Goal: Check status: Check status

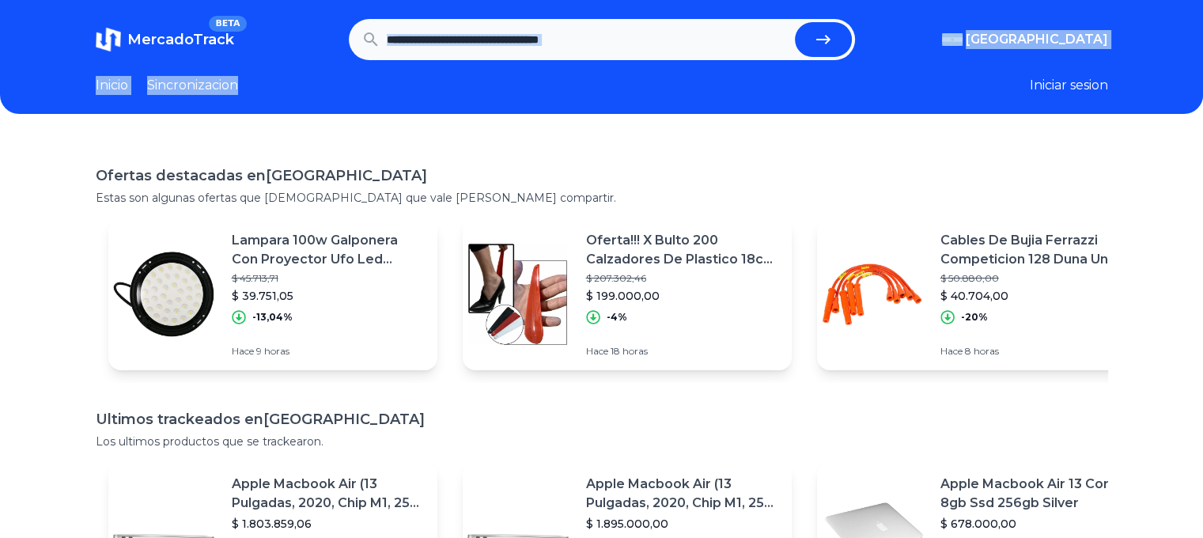
drag, startPoint x: 447, startPoint y: 73, endPoint x: 440, endPoint y: 45, distance: 28.4
click at [440, 45] on header "MercadoTrack BETA Argentina Argentina Uruguay Mexico Chile Peru Venezuela Colom…" at bounding box center [601, 57] width 1203 height 114
click at [440, 44] on input "text" at bounding box center [588, 39] width 402 height 35
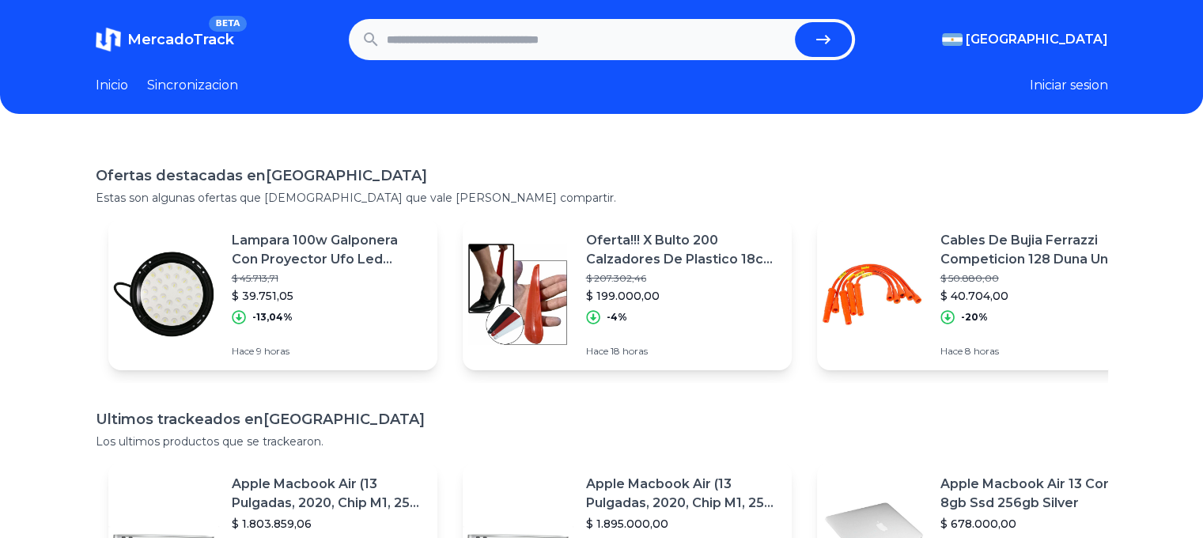
paste input "**********"
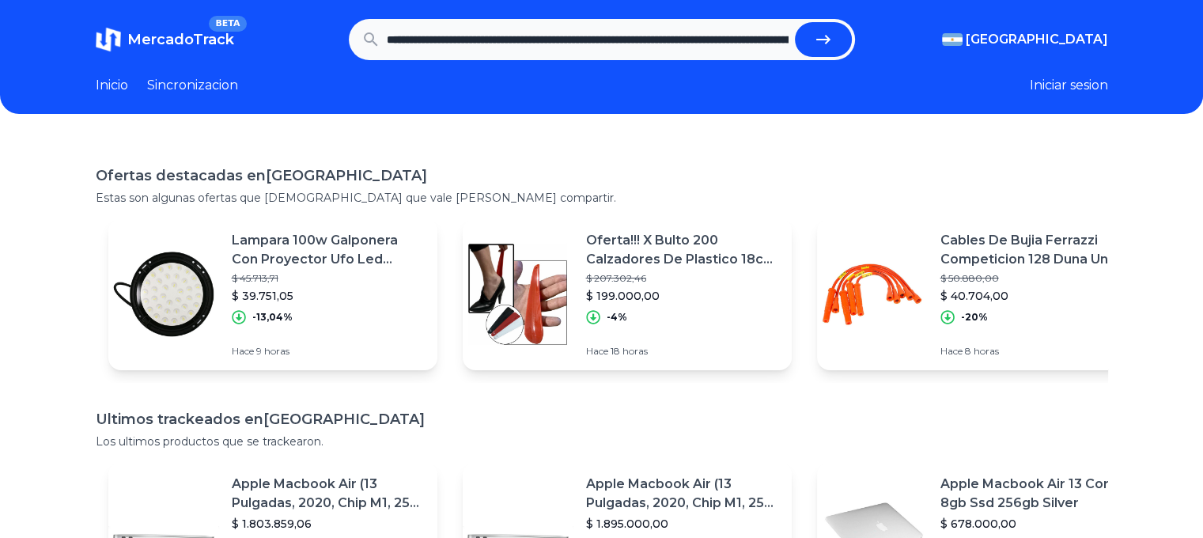
scroll to position [0, 883]
click at [795, 22] on button "submit" at bounding box center [823, 39] width 57 height 35
type input "**********"
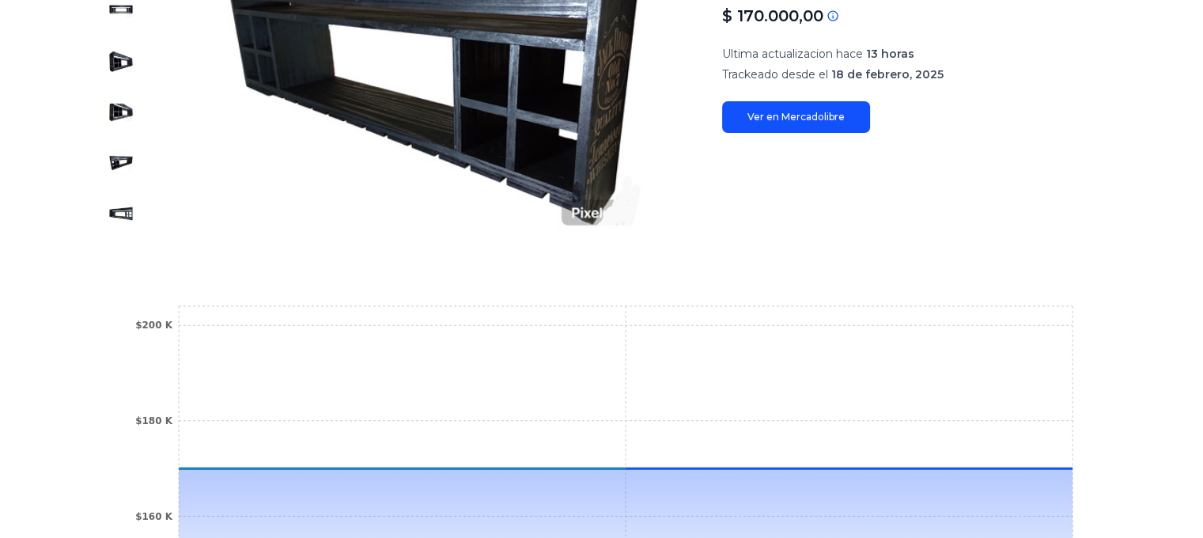
scroll to position [79, 0]
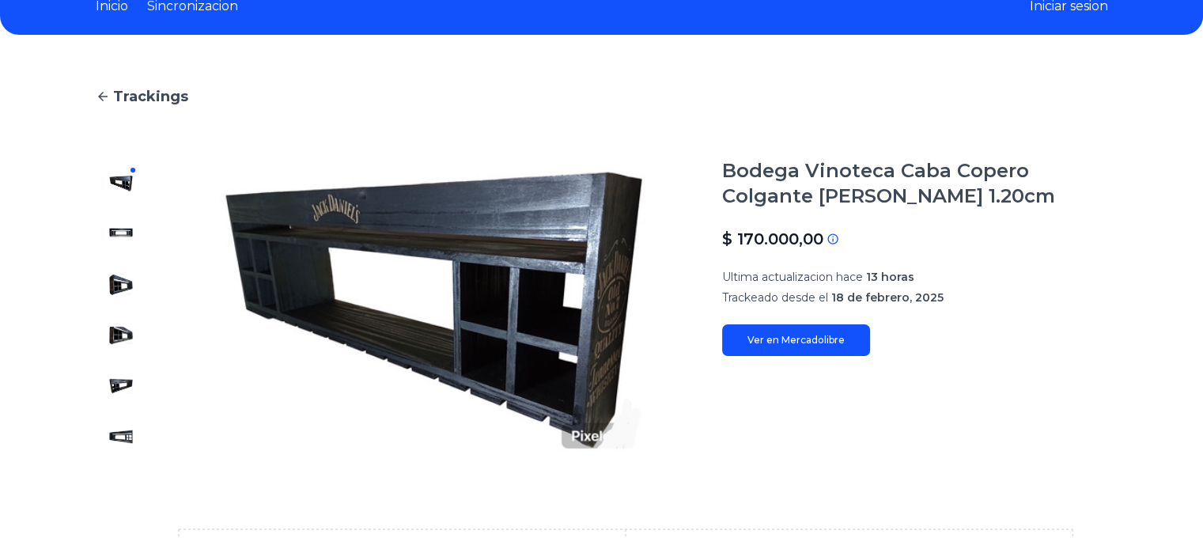
click at [123, 249] on div at bounding box center [121, 310] width 51 height 304
click at [130, 234] on img at bounding box center [120, 233] width 25 height 25
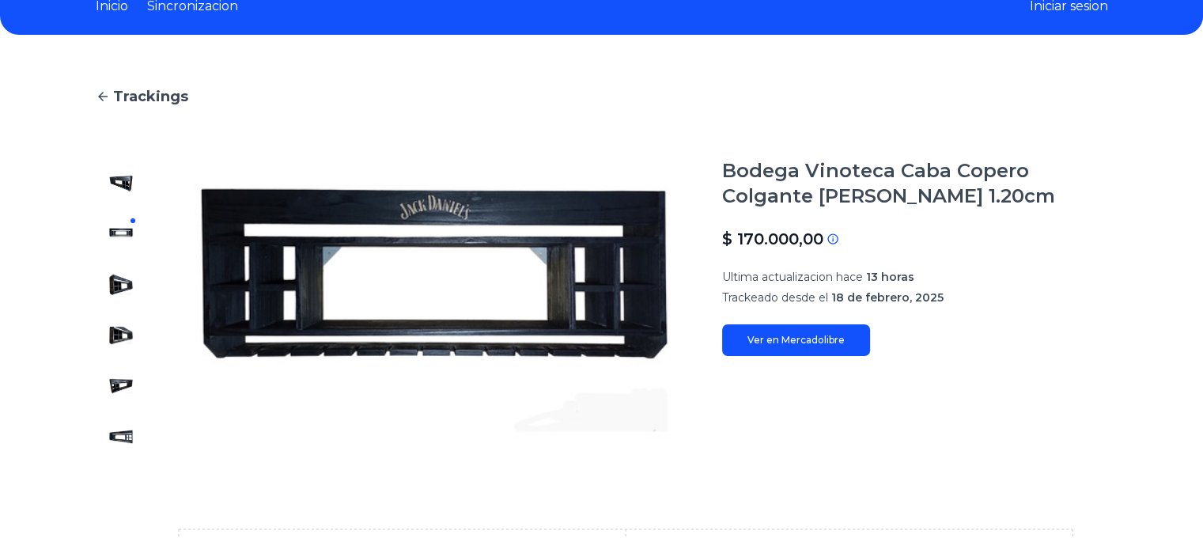
click at [140, 282] on div at bounding box center [121, 310] width 51 height 304
click at [108, 290] on div at bounding box center [121, 310] width 51 height 304
click at [131, 289] on img at bounding box center [120, 284] width 25 height 25
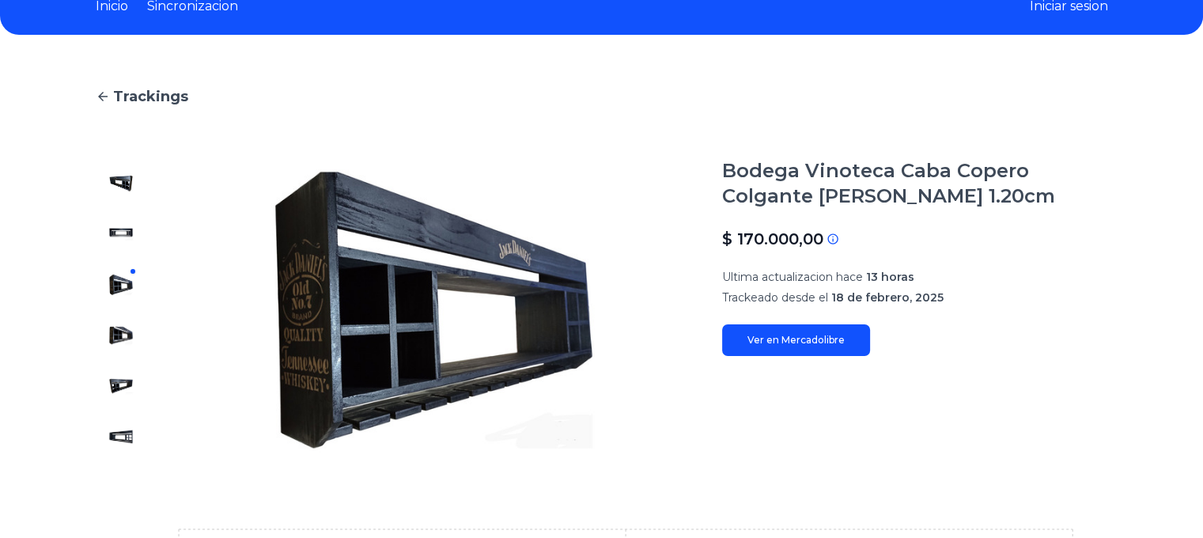
click at [130, 218] on div at bounding box center [121, 310] width 51 height 304
click at [132, 232] on img at bounding box center [120, 233] width 25 height 25
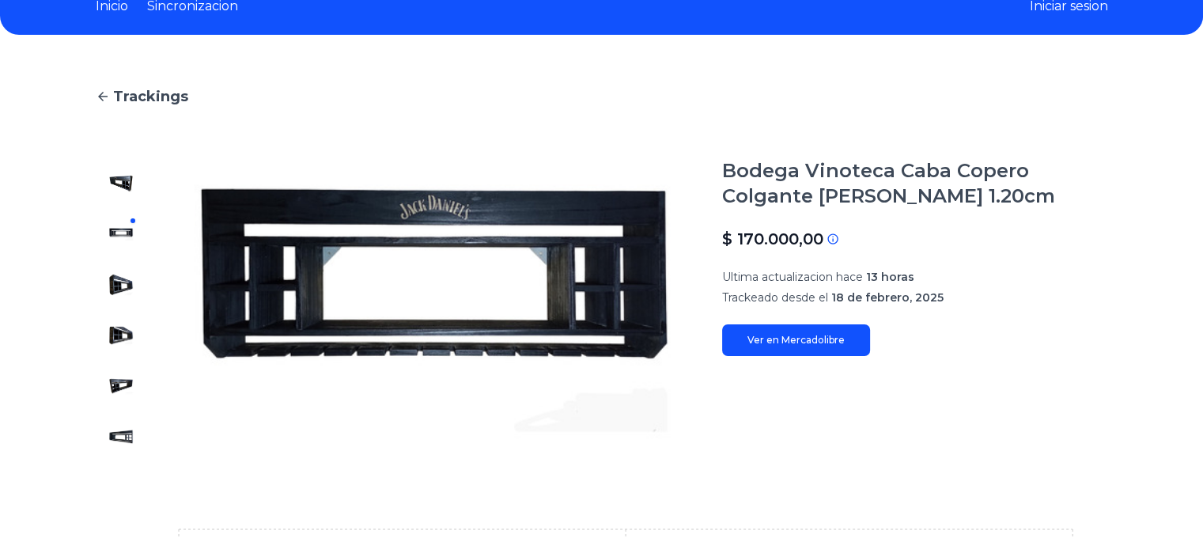
click at [132, 278] on img at bounding box center [120, 284] width 25 height 25
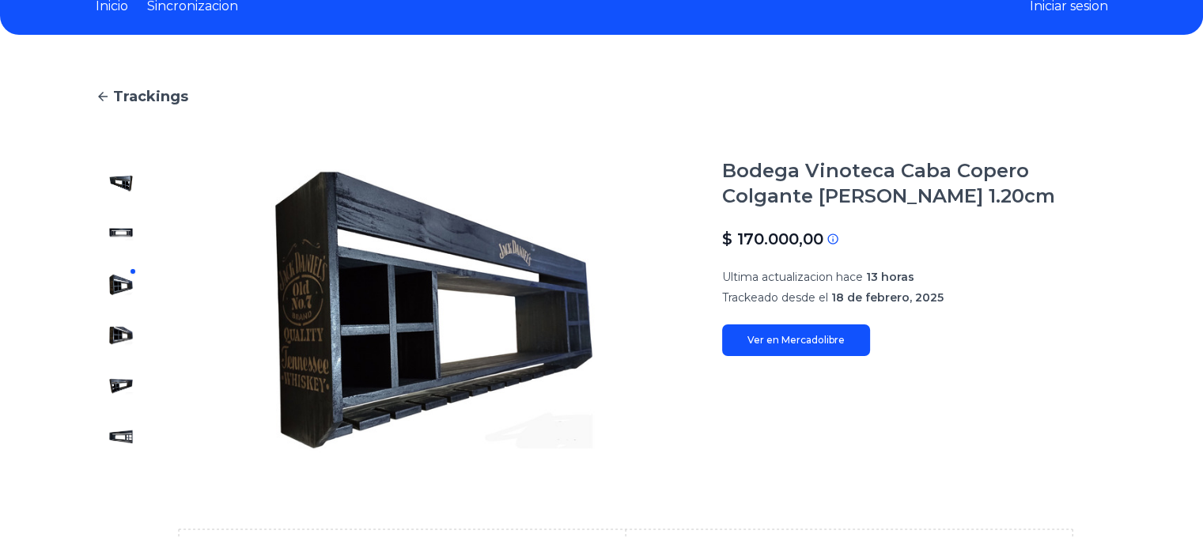
click at [134, 308] on div at bounding box center [121, 310] width 51 height 304
click at [137, 358] on div at bounding box center [121, 310] width 51 height 304
click at [119, 349] on div at bounding box center [121, 310] width 51 height 304
click at [130, 323] on img at bounding box center [120, 335] width 25 height 25
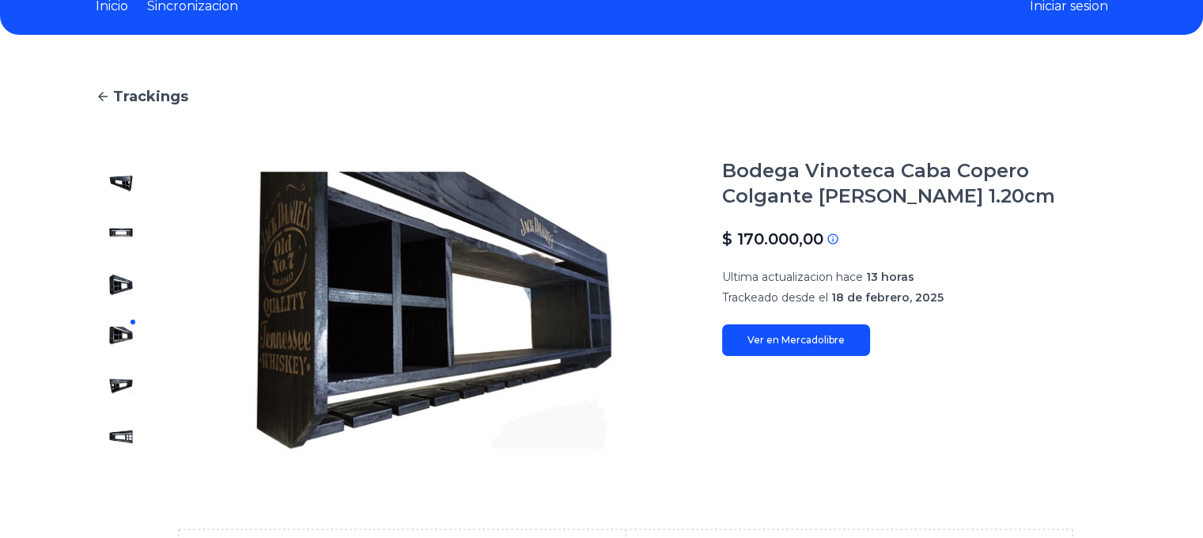
click at [123, 377] on img at bounding box center [120, 385] width 25 height 25
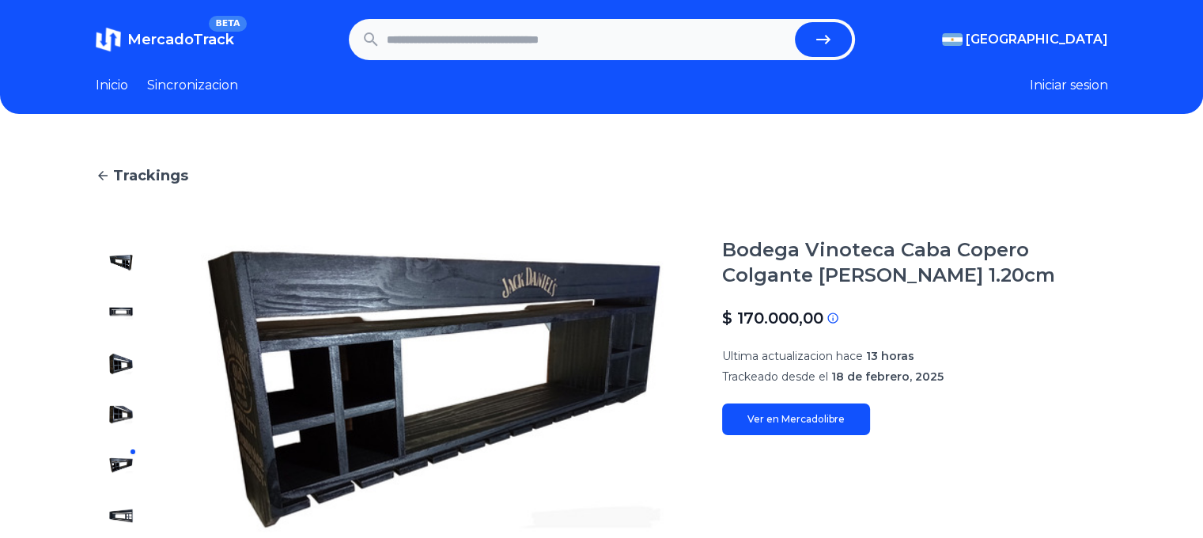
scroll to position [0, 0]
click at [550, 38] on input "text" at bounding box center [588, 39] width 402 height 35
paste input "**********"
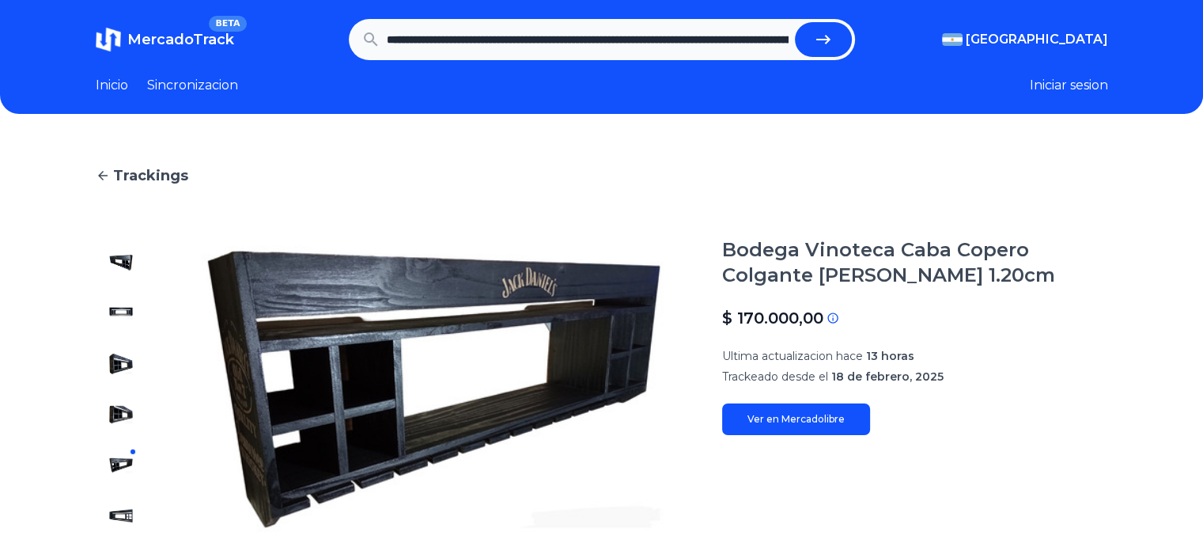
scroll to position [0, 937]
click at [795, 22] on button "submit" at bounding box center [823, 39] width 57 height 35
type input "**********"
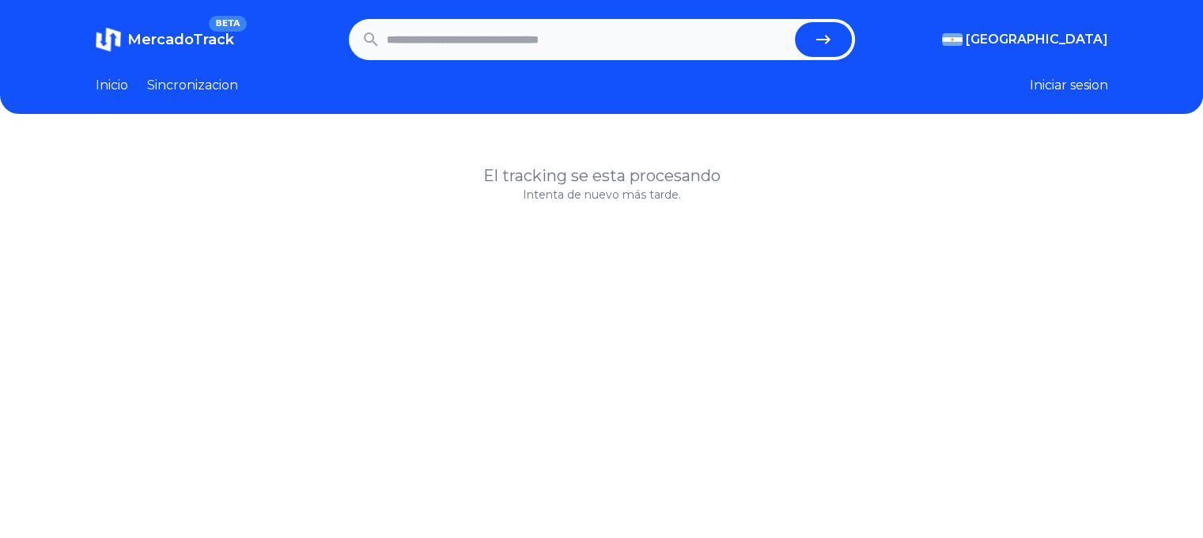
click at [545, 58] on header "MercadoTrack BETA Argentina Argentina Uruguay Mexico Chile Peru Venezuela Colom…" at bounding box center [601, 57] width 1203 height 114
click at [542, 58] on form at bounding box center [602, 39] width 506 height 41
click at [544, 37] on input "text" at bounding box center [588, 39] width 402 height 35
paste input "**********"
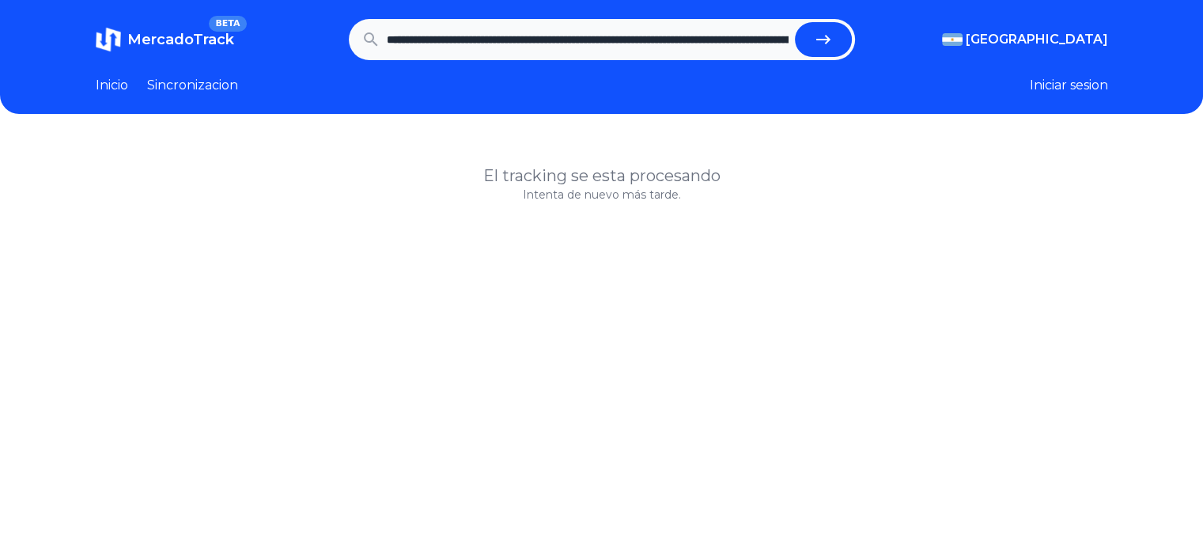
scroll to position [0, 883]
click at [795, 22] on button "submit" at bounding box center [823, 39] width 57 height 35
type input "**********"
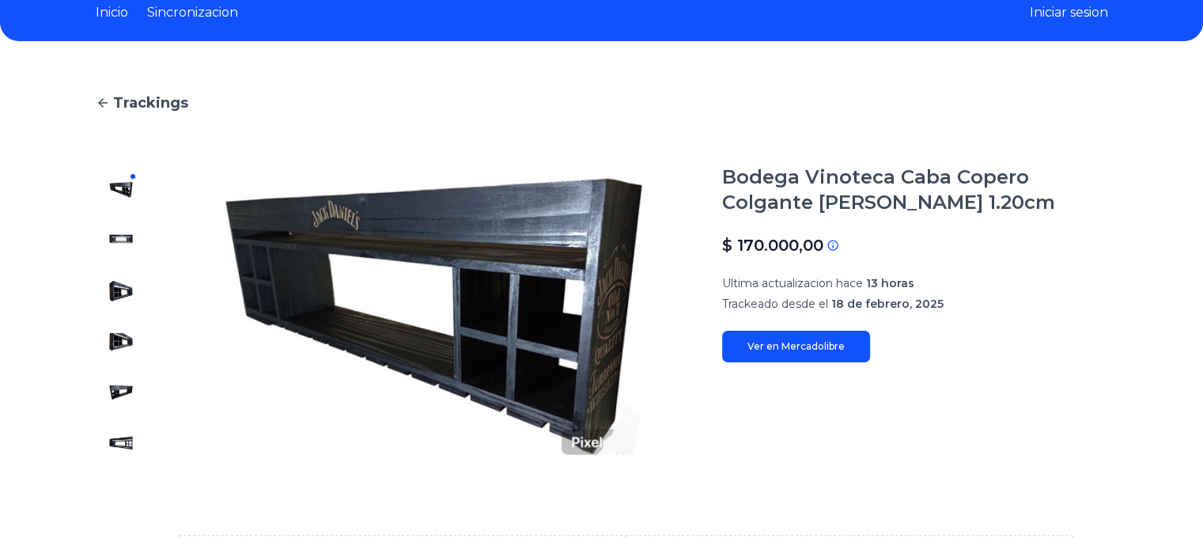
scroll to position [158, 0]
